Goal: Task Accomplishment & Management: Manage account settings

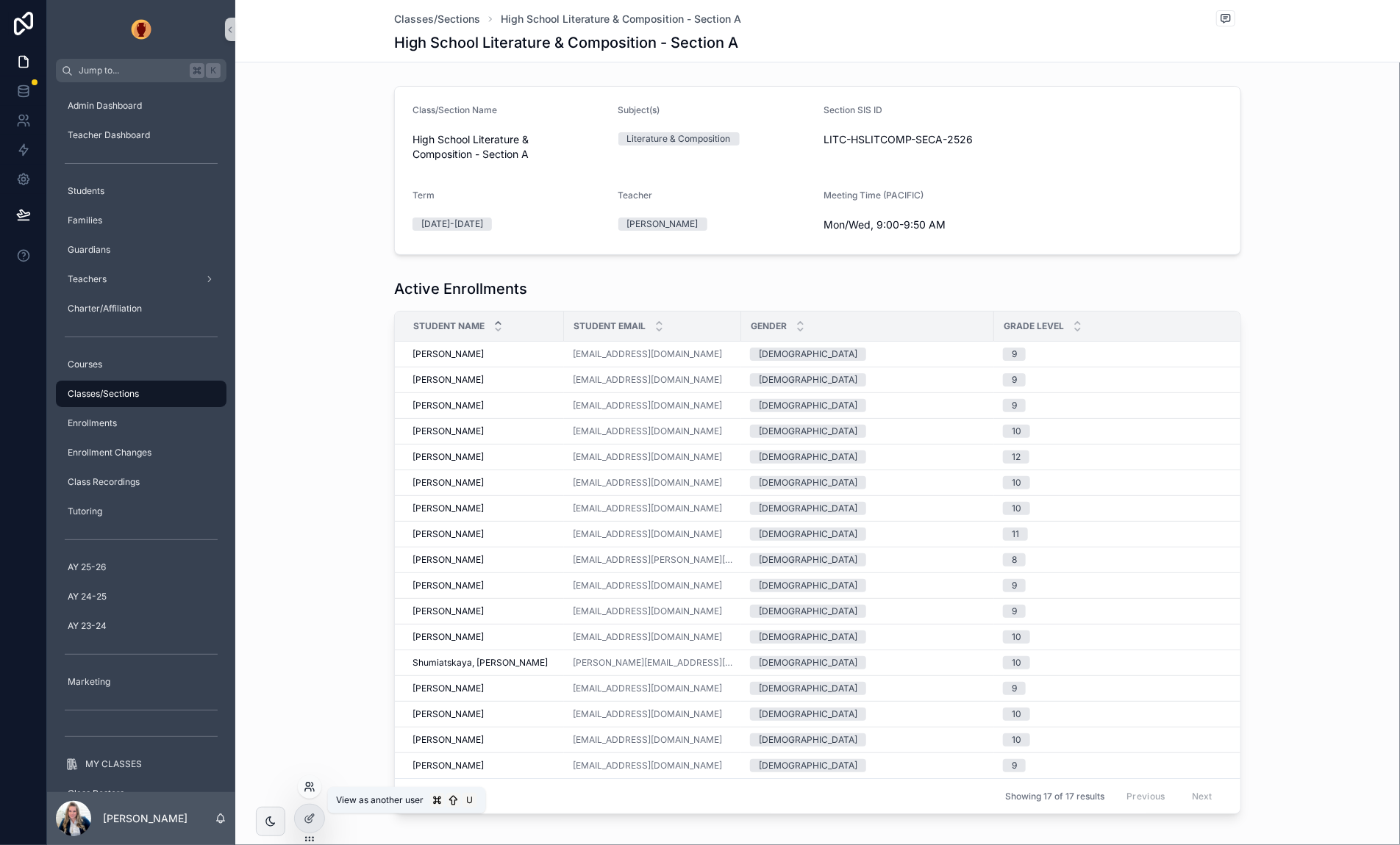
click at [310, 788] on icon at bounding box center [307, 790] width 6 height 3
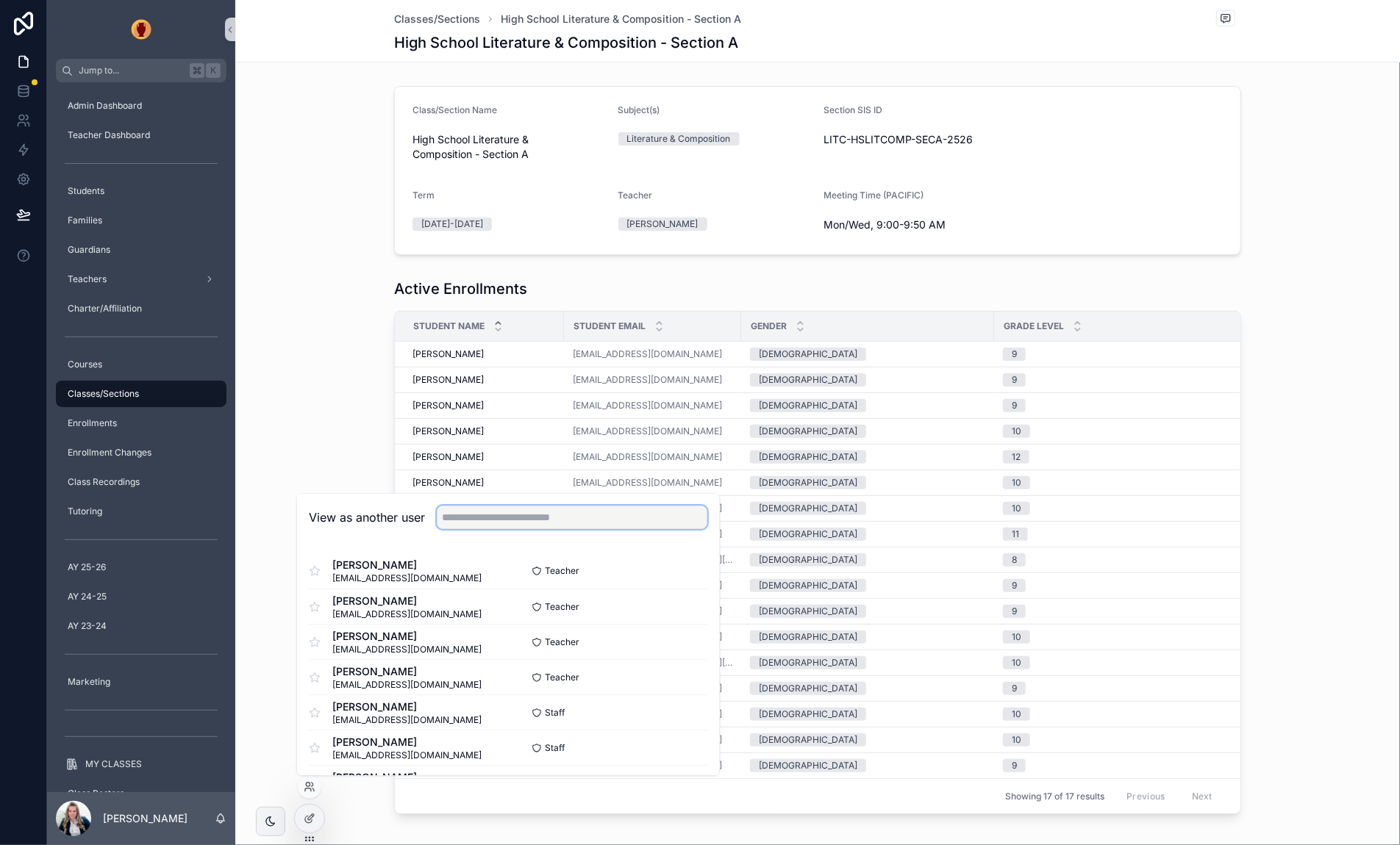
click at [514, 528] on input "text" at bounding box center [571, 518] width 270 height 24
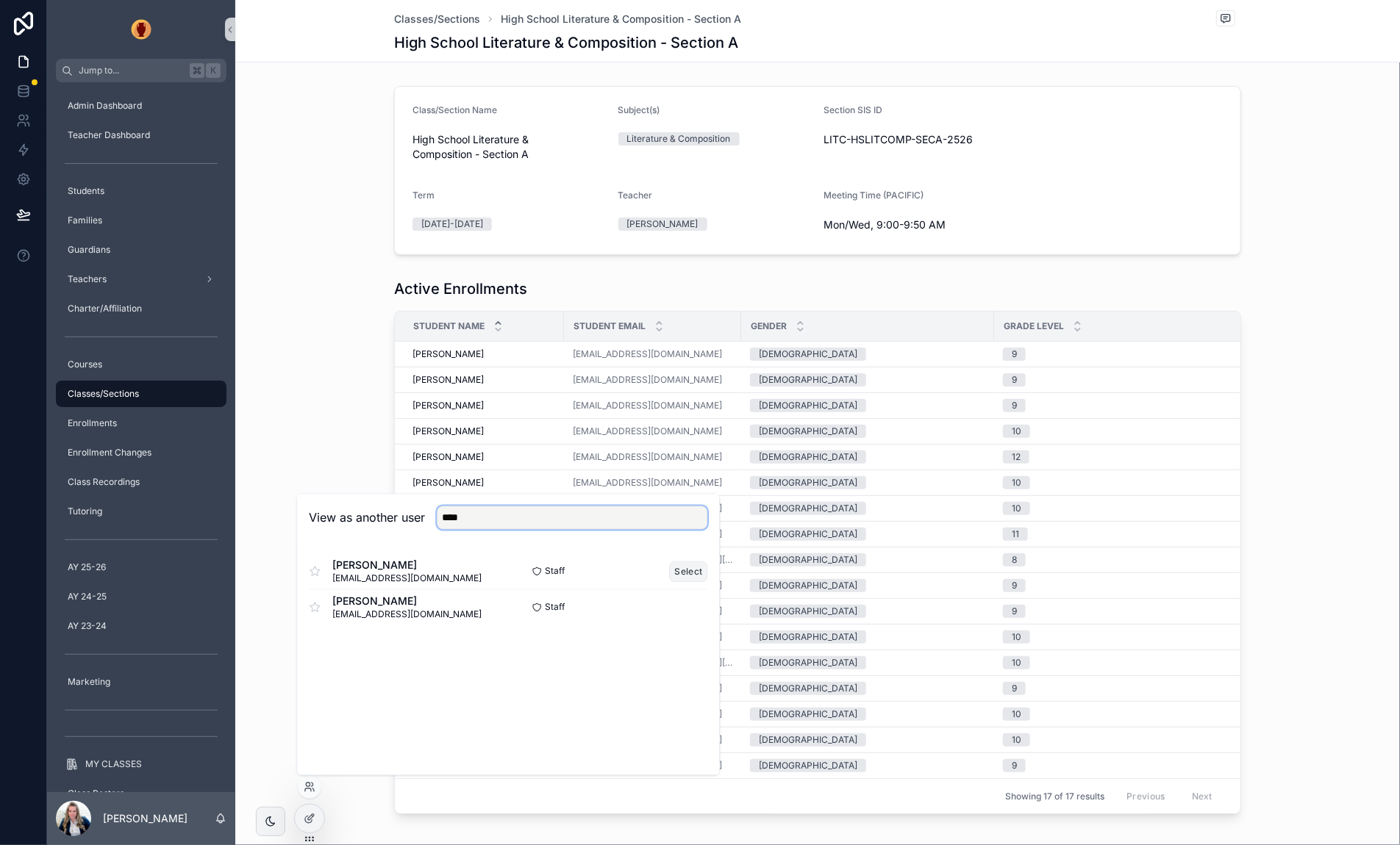
type input "****"
click at [697, 573] on button "Select" at bounding box center [689, 571] width 39 height 21
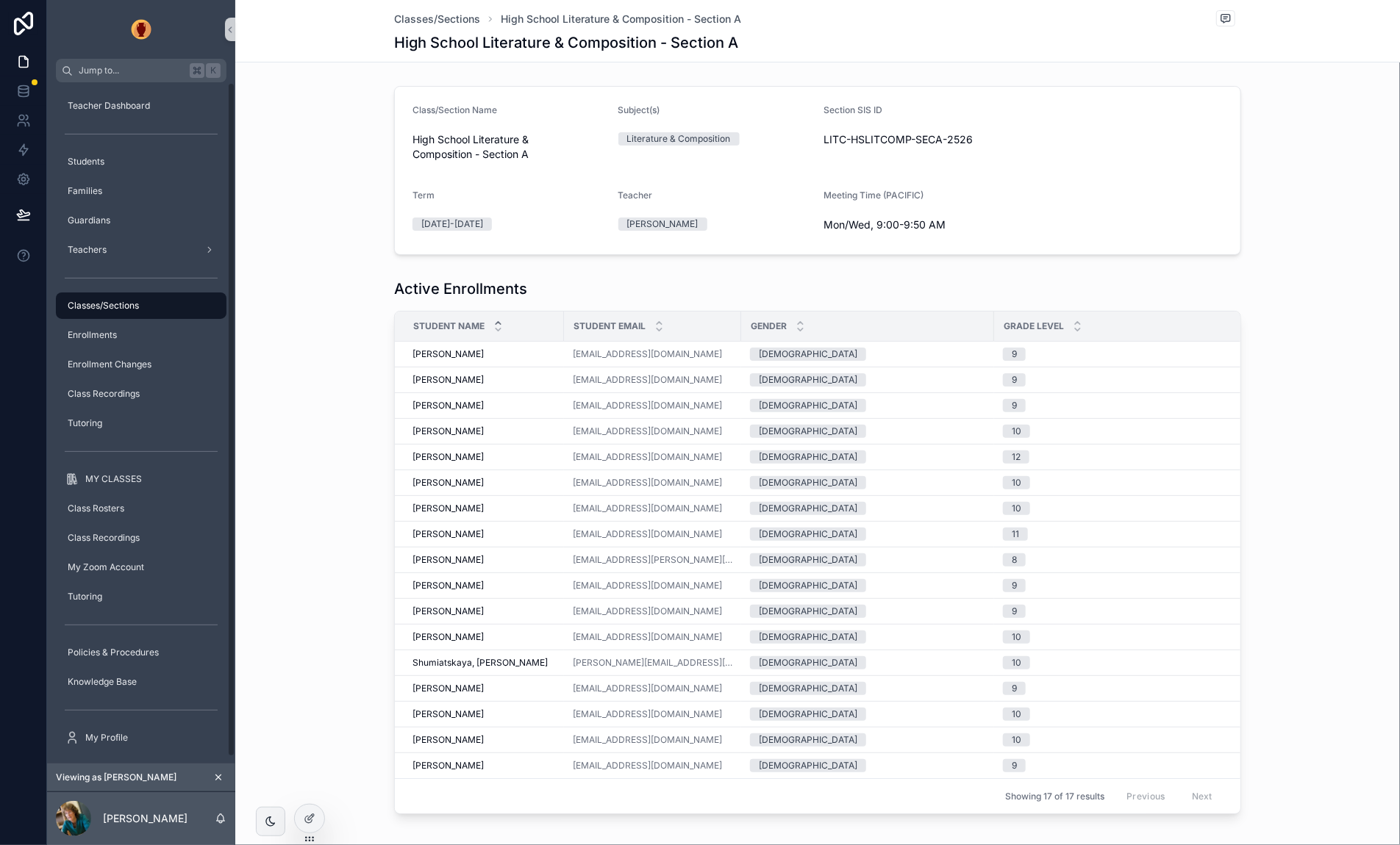
click at [253, 350] on div "Active Enrollments Student Name Student Email Gender Grade Level DOB Enroll Typ…" at bounding box center [817, 549] width 1153 height 554
click at [108, 531] on span "Class Recordings" at bounding box center [103, 532] width 72 height 12
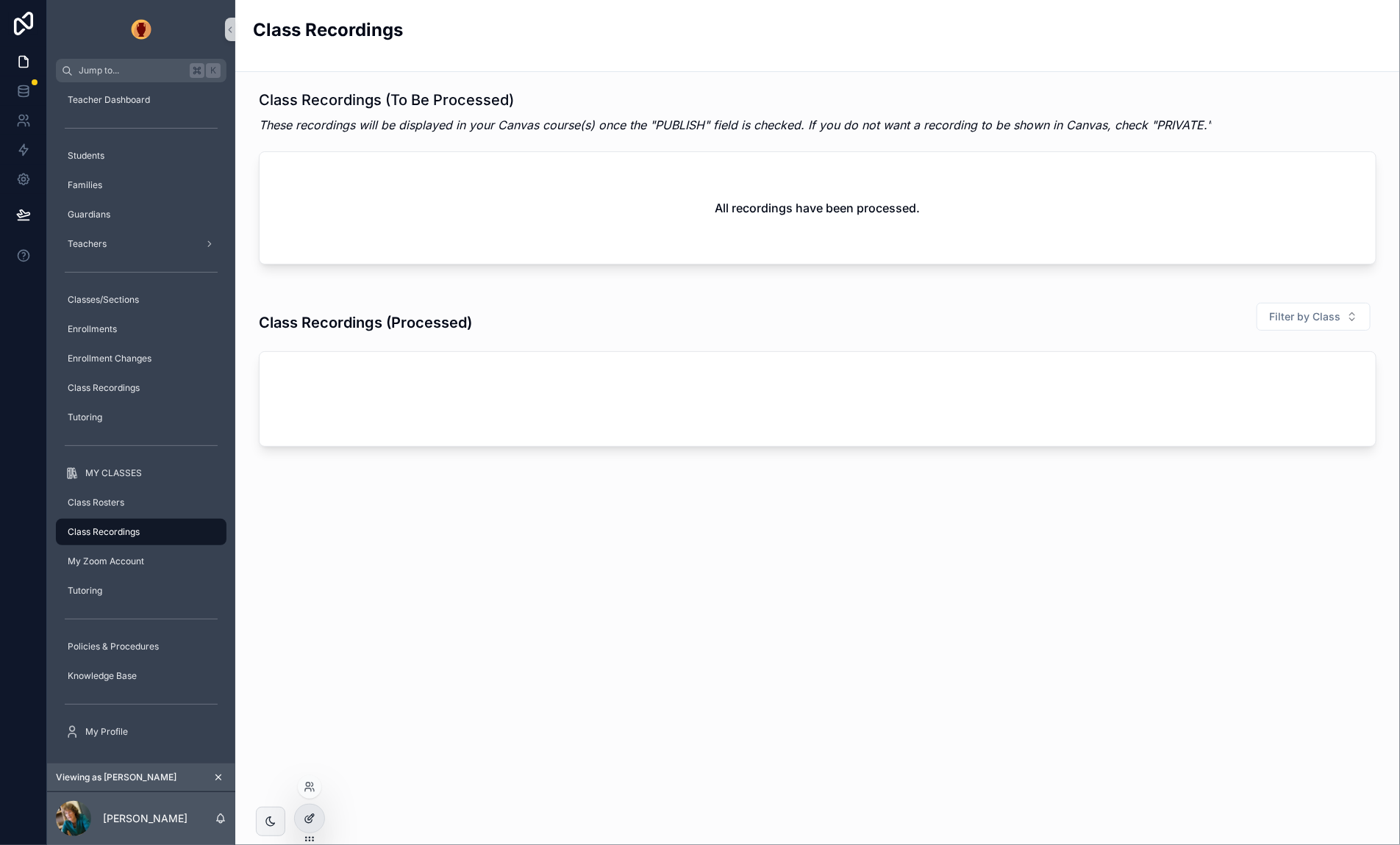
click at [306, 814] on icon at bounding box center [309, 818] width 12 height 12
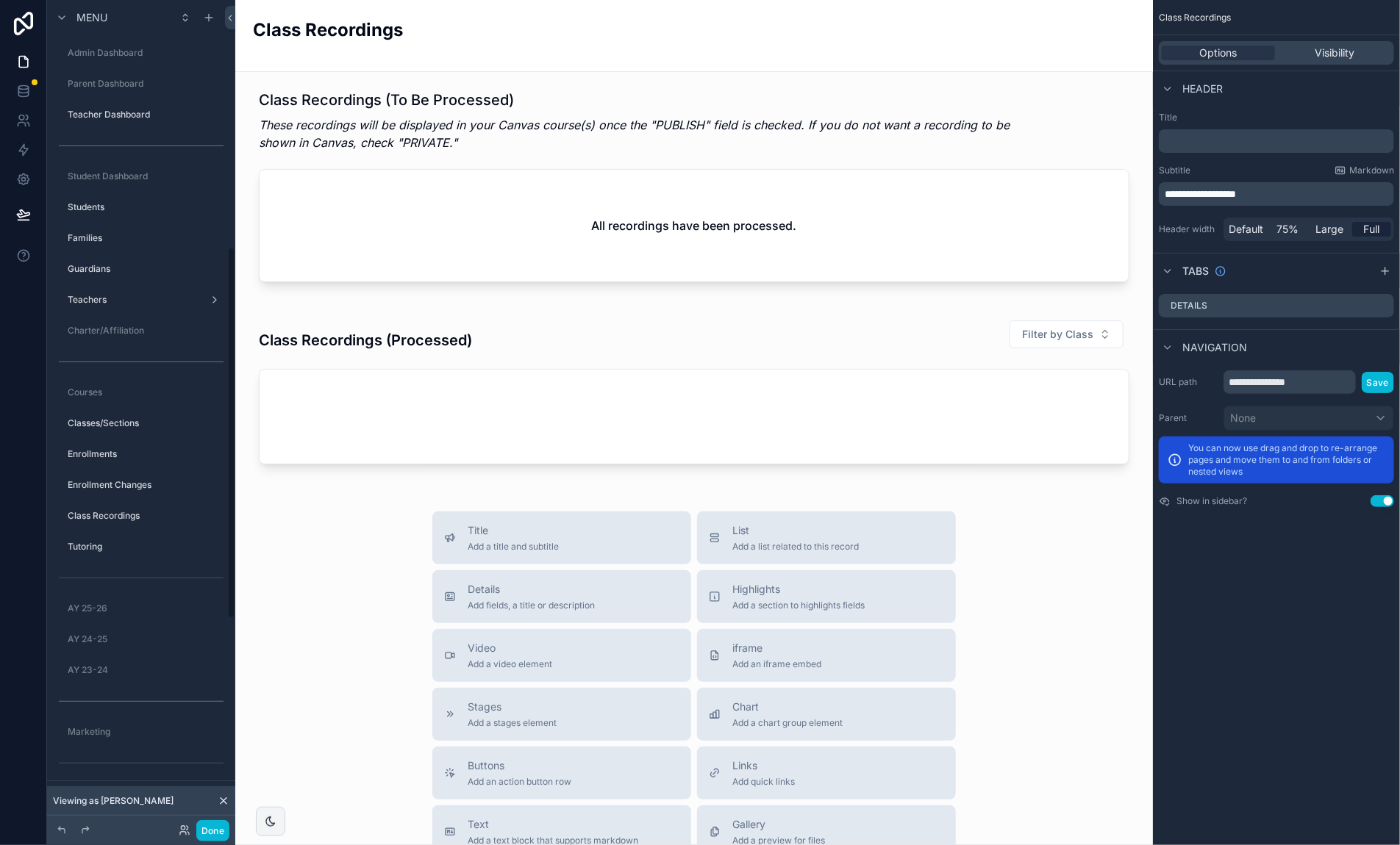
scroll to position [548, 0]
drag, startPoint x: 195, startPoint y: 823, endPoint x: 180, endPoint y: 828, distance: 15.8
click at [174, 829] on div "Done" at bounding box center [199, 830] width 59 height 21
drag, startPoint x: 183, startPoint y: 827, endPoint x: 186, endPoint y: 819, distance: 8.5
click at [183, 827] on icon at bounding box center [184, 830] width 12 height 12
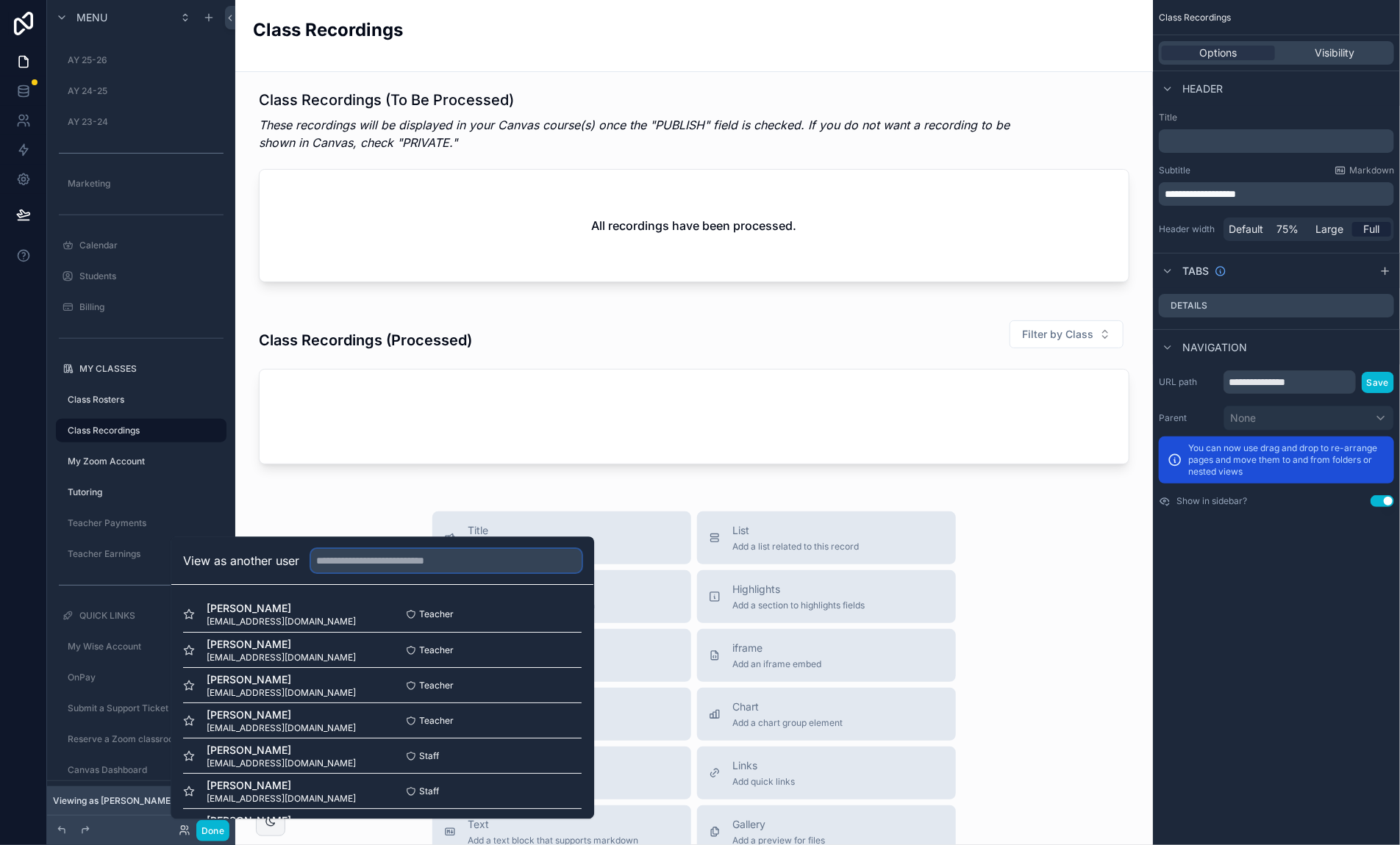
click at [351, 569] on input "text" at bounding box center [446, 561] width 270 height 24
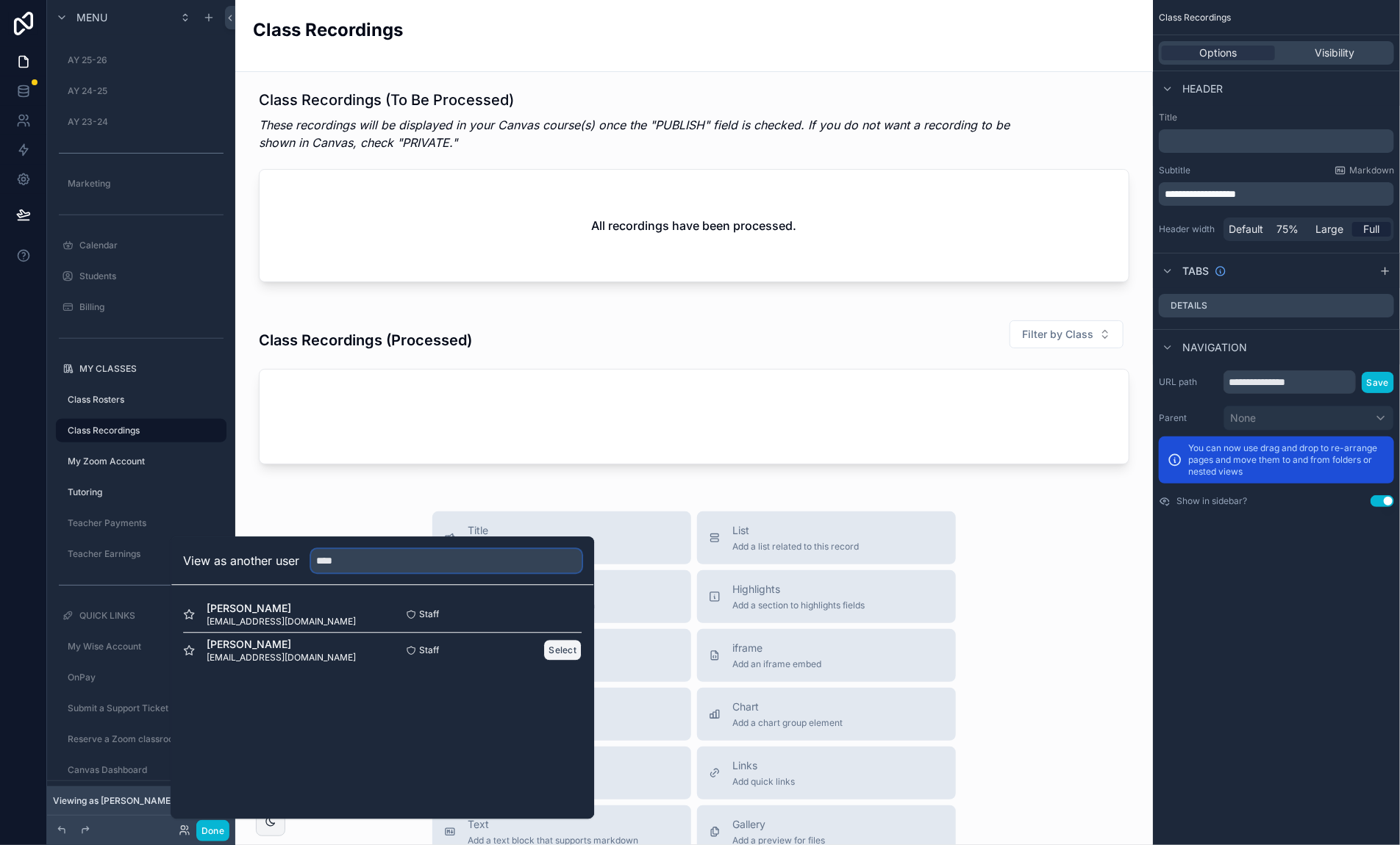
type input "****"
click at [554, 651] on button "Select" at bounding box center [563, 650] width 39 height 21
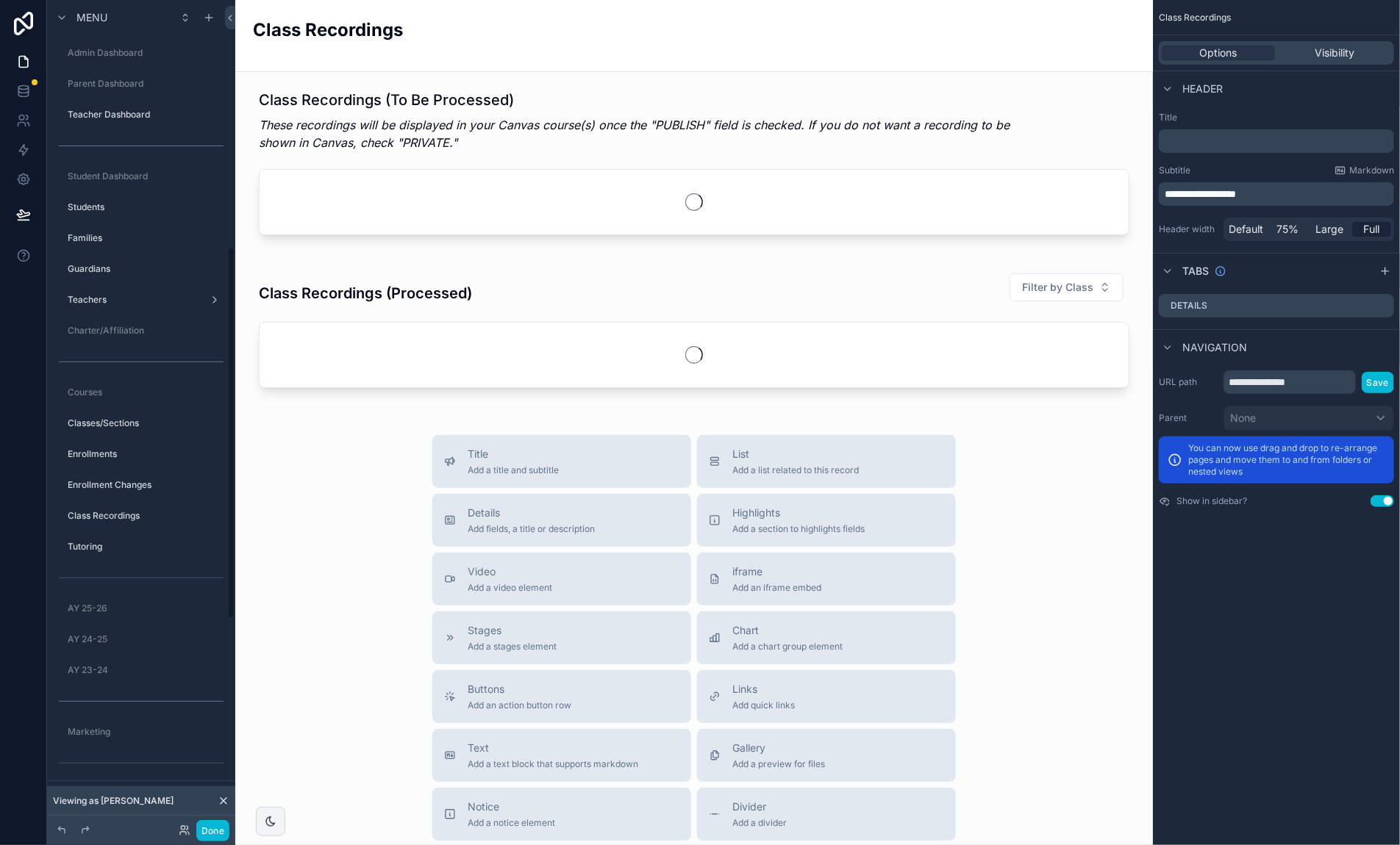
scroll to position [548, 0]
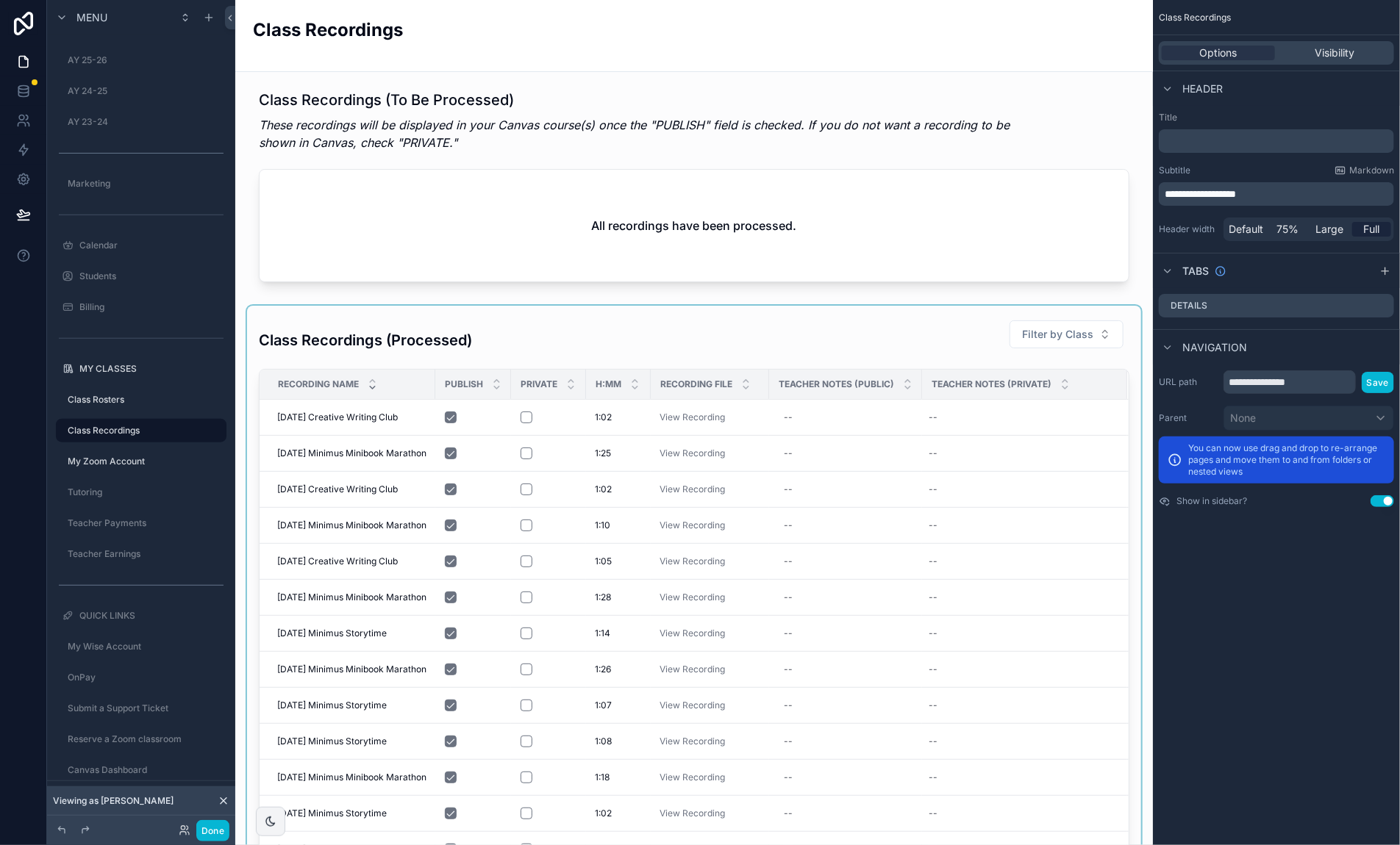
click at [492, 335] on div "scrollable content" at bounding box center [694, 628] width 894 height 645
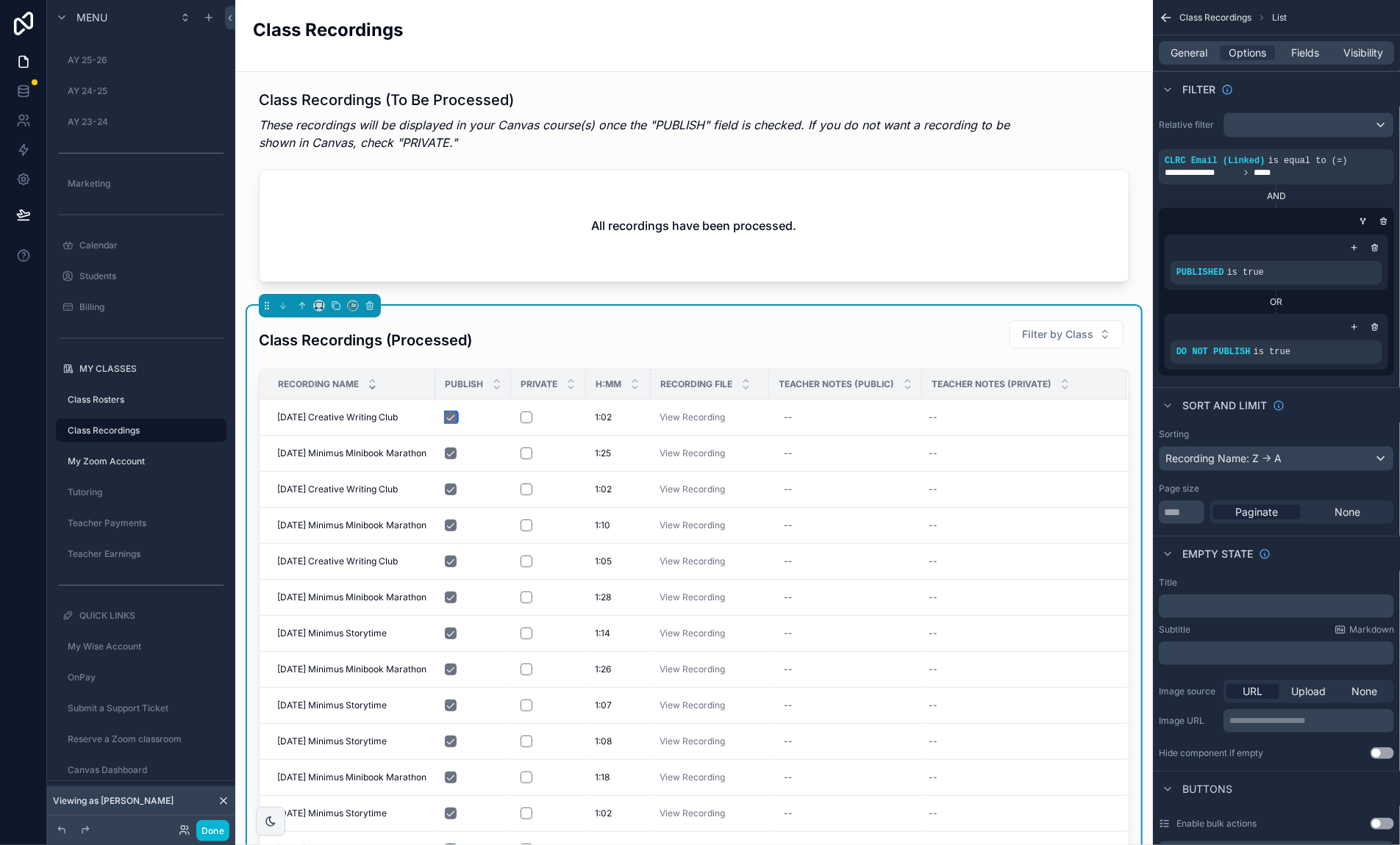
click at [456, 419] on button "scrollable content" at bounding box center [450, 417] width 12 height 12
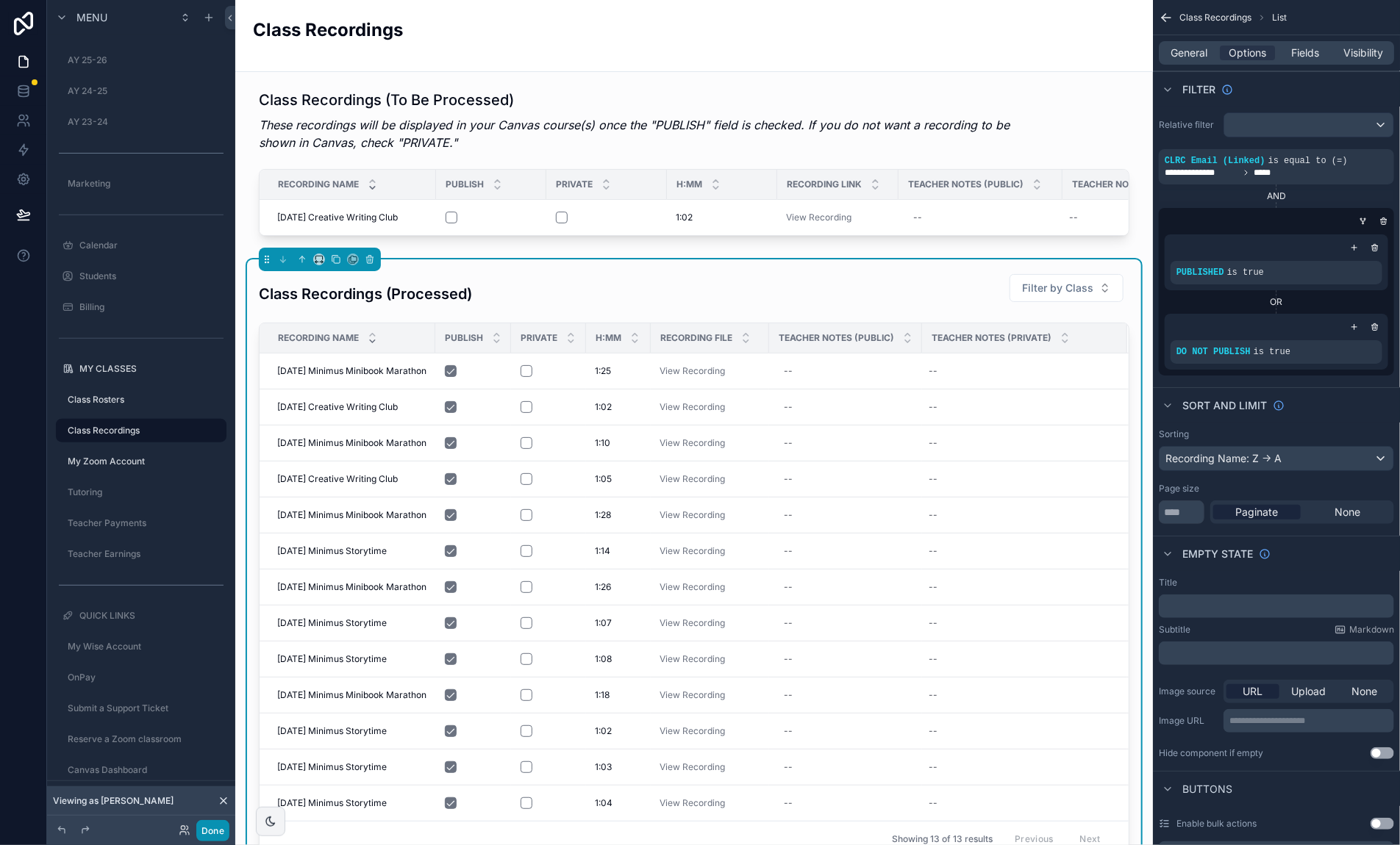
click at [214, 830] on button "Done" at bounding box center [213, 830] width 33 height 21
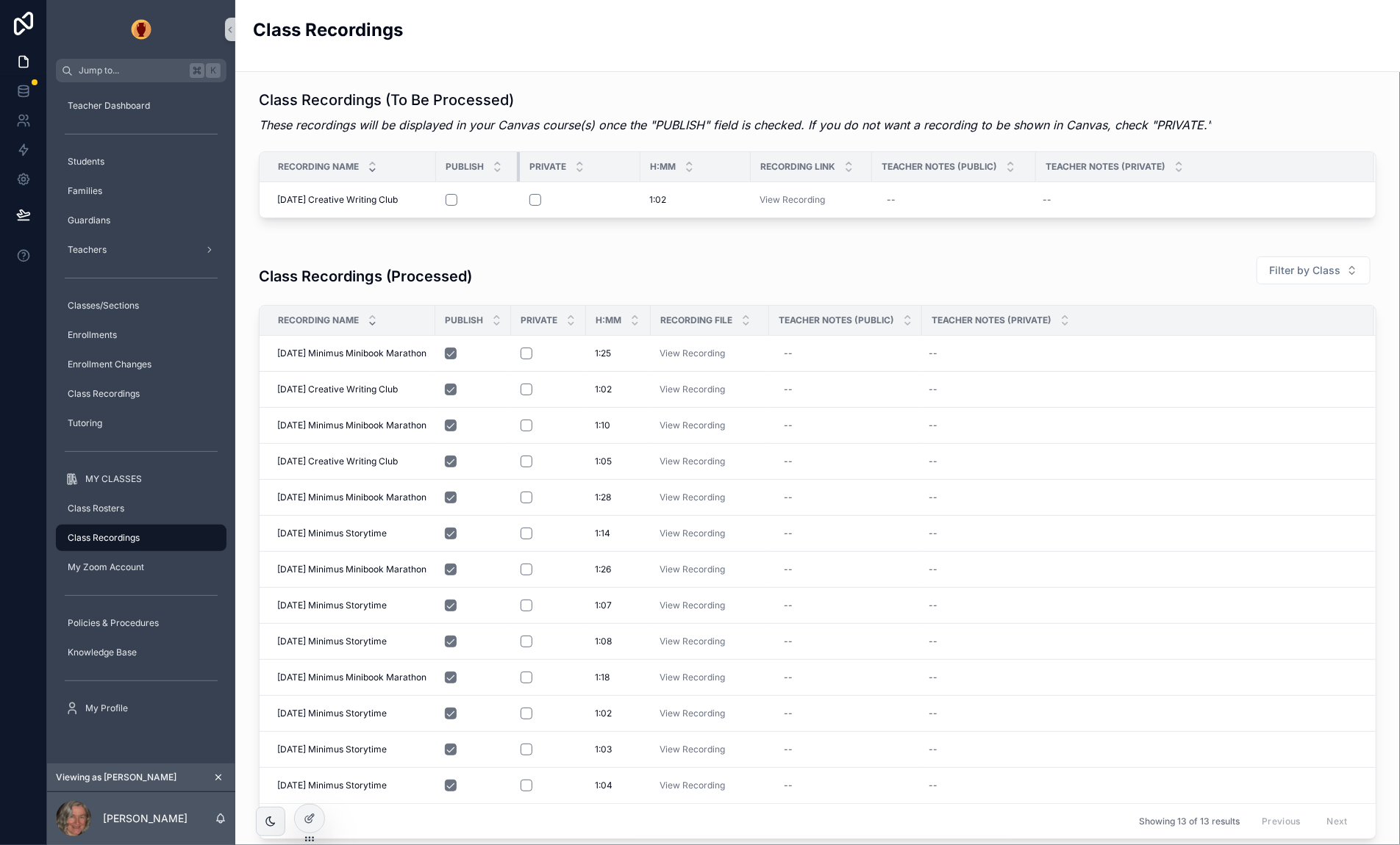
drag, startPoint x: 544, startPoint y: 164, endPoint x: 518, endPoint y: 166, distance: 26.1
click at [518, 166] on div "scrollable content" at bounding box center [519, 166] width 6 height 29
drag, startPoint x: 638, startPoint y: 165, endPoint x: 585, endPoint y: 174, distance: 53.8
click at [585, 174] on th "PRIVATE" at bounding box center [557, 167] width 74 height 30
drag, startPoint x: 702, startPoint y: 165, endPoint x: 672, endPoint y: 173, distance: 31.0
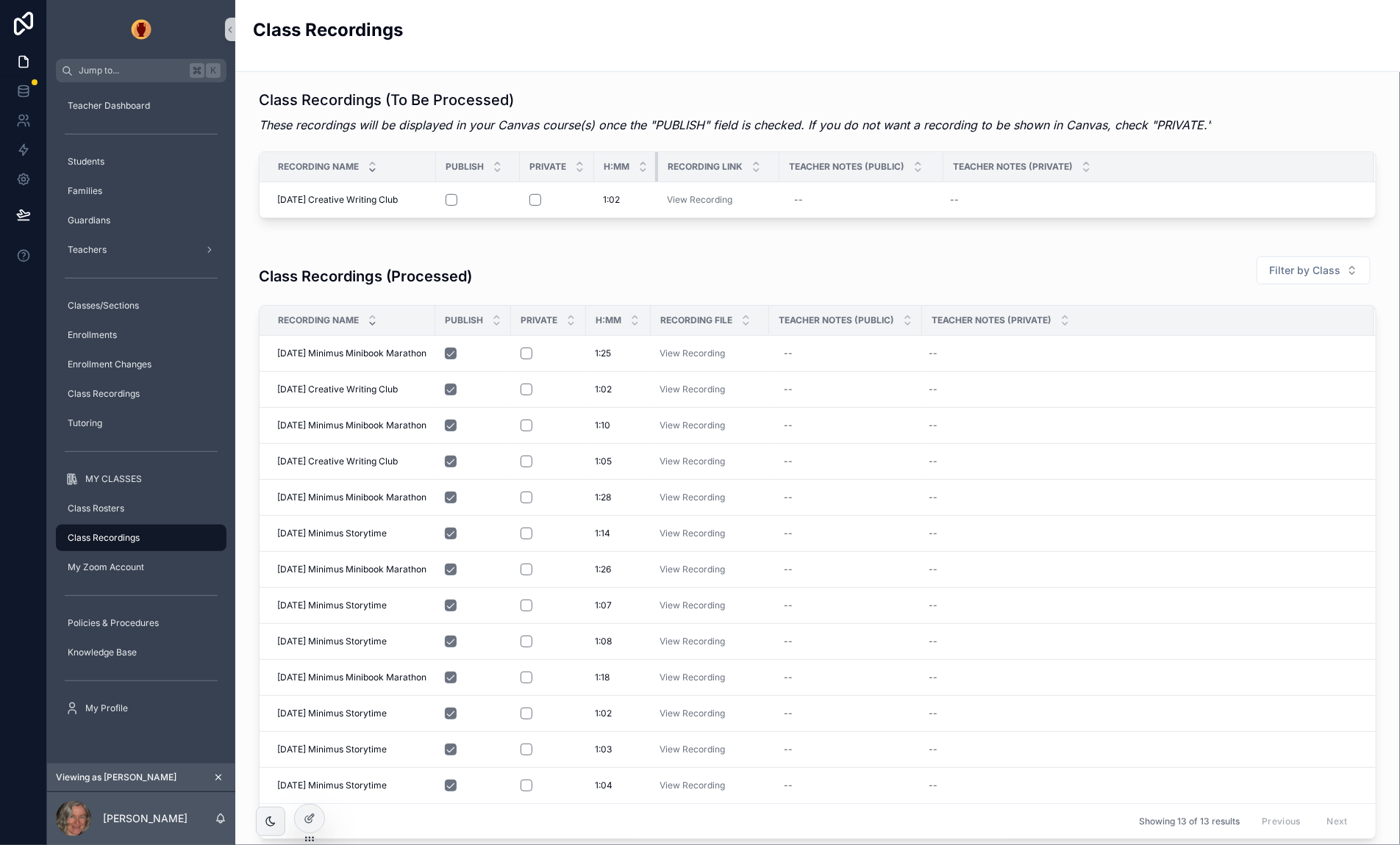
click at [655, 175] on div "scrollable content" at bounding box center [657, 166] width 6 height 29
drag, startPoint x: 940, startPoint y: 171, endPoint x: 990, endPoint y: 175, distance: 50.2
click at [990, 175] on div "scrollable content" at bounding box center [993, 166] width 6 height 29
drag, startPoint x: 928, startPoint y: 313, endPoint x: 1009, endPoint y: 300, distance: 82.0
click at [1022, 310] on tr "Recording Name PUBLISH PRIVATE H:MM Recording File Teacher Notes (Public) Teach…" at bounding box center [817, 321] width 1116 height 30
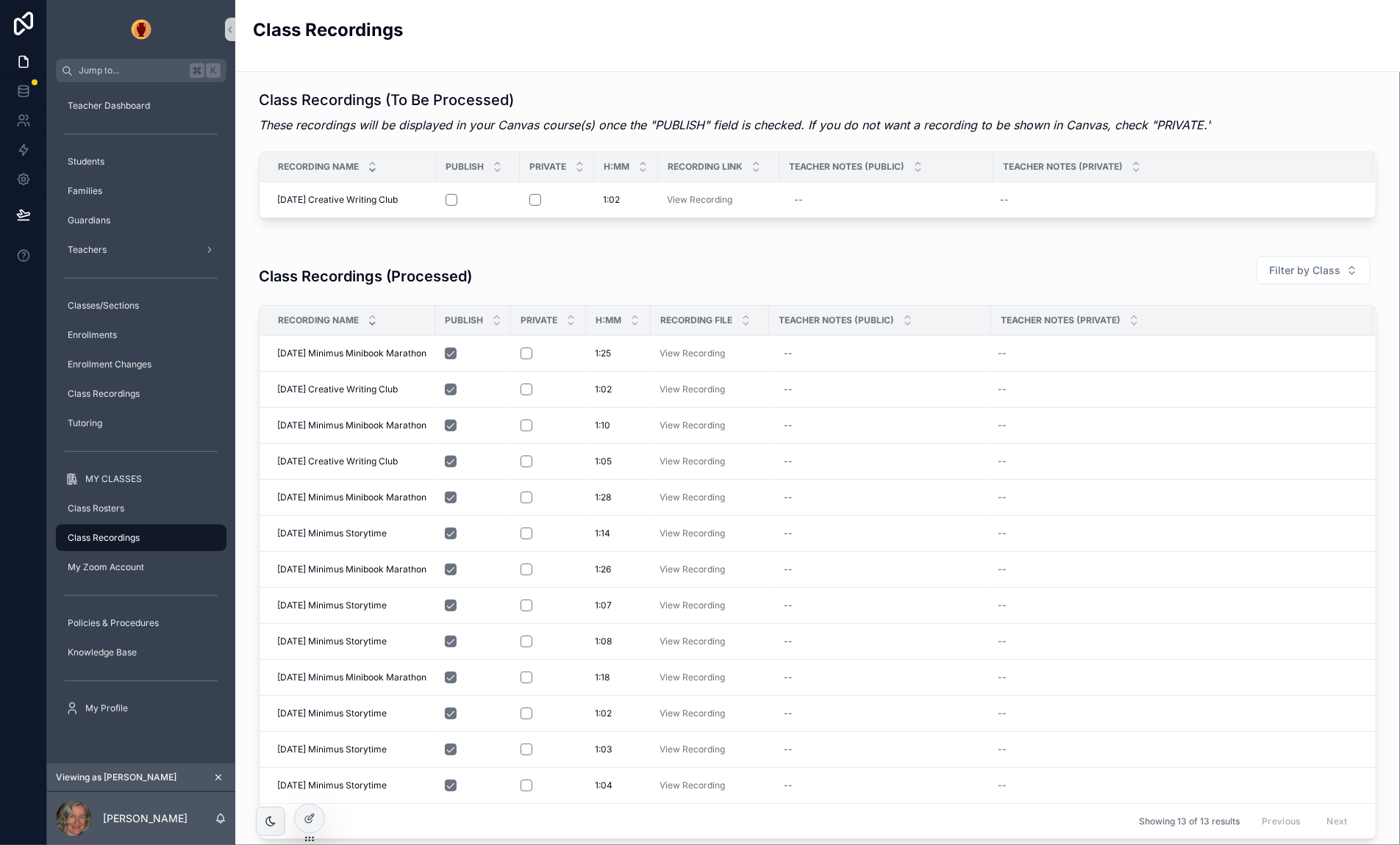
click at [912, 22] on div "Class Recordings" at bounding box center [817, 35] width 1129 height 36
click at [452, 201] on button "scrollable content" at bounding box center [451, 199] width 12 height 12
